Goal: Find contact information: Find contact information

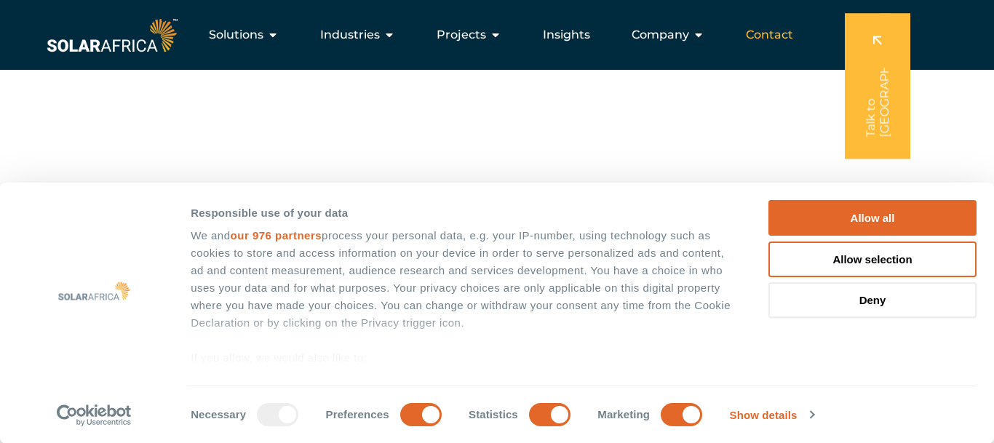
click at [762, 35] on span "Contact" at bounding box center [769, 34] width 47 height 17
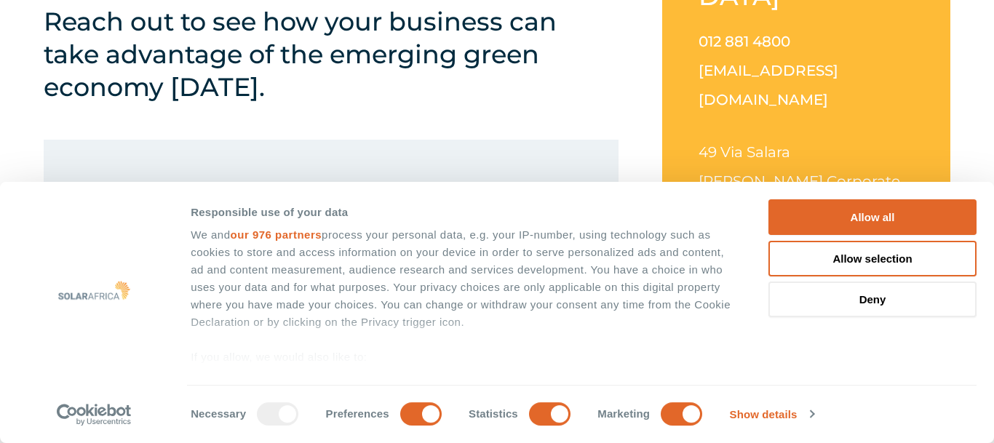
scroll to position [182, 0]
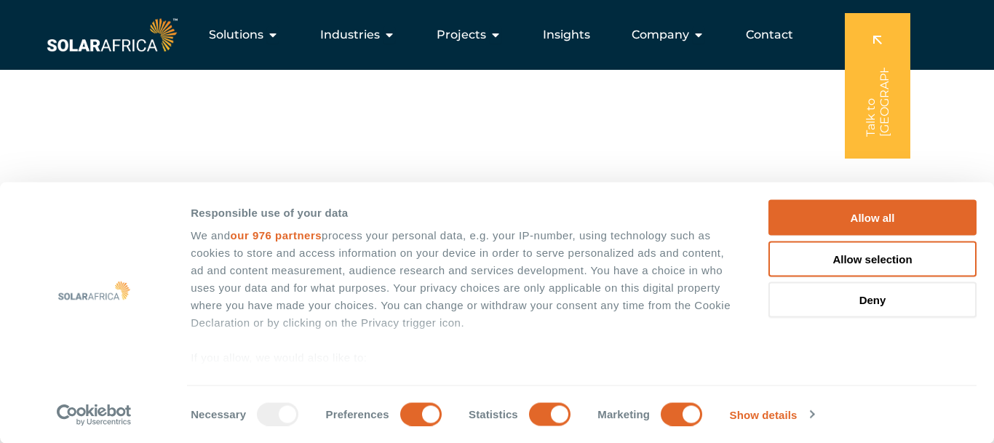
scroll to position [160, 0]
